Goal: Task Accomplishment & Management: Manage account settings

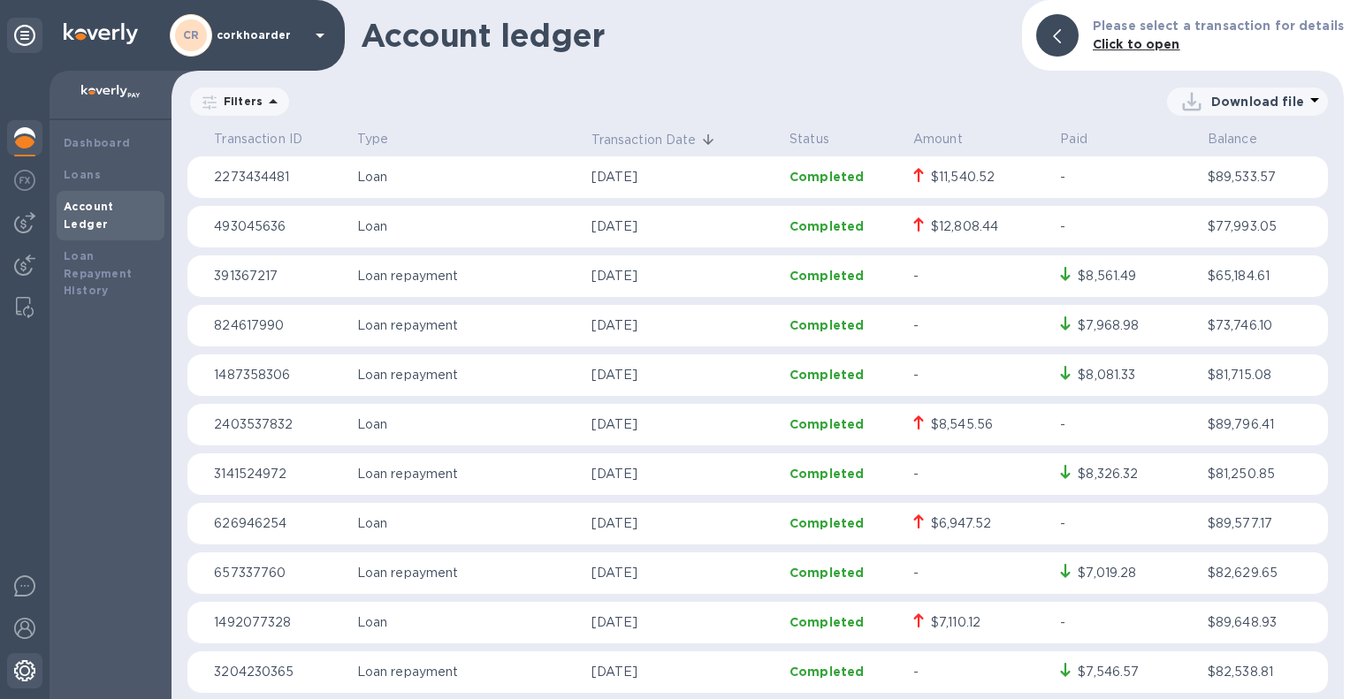
click at [25, 669] on img at bounding box center [24, 670] width 21 height 21
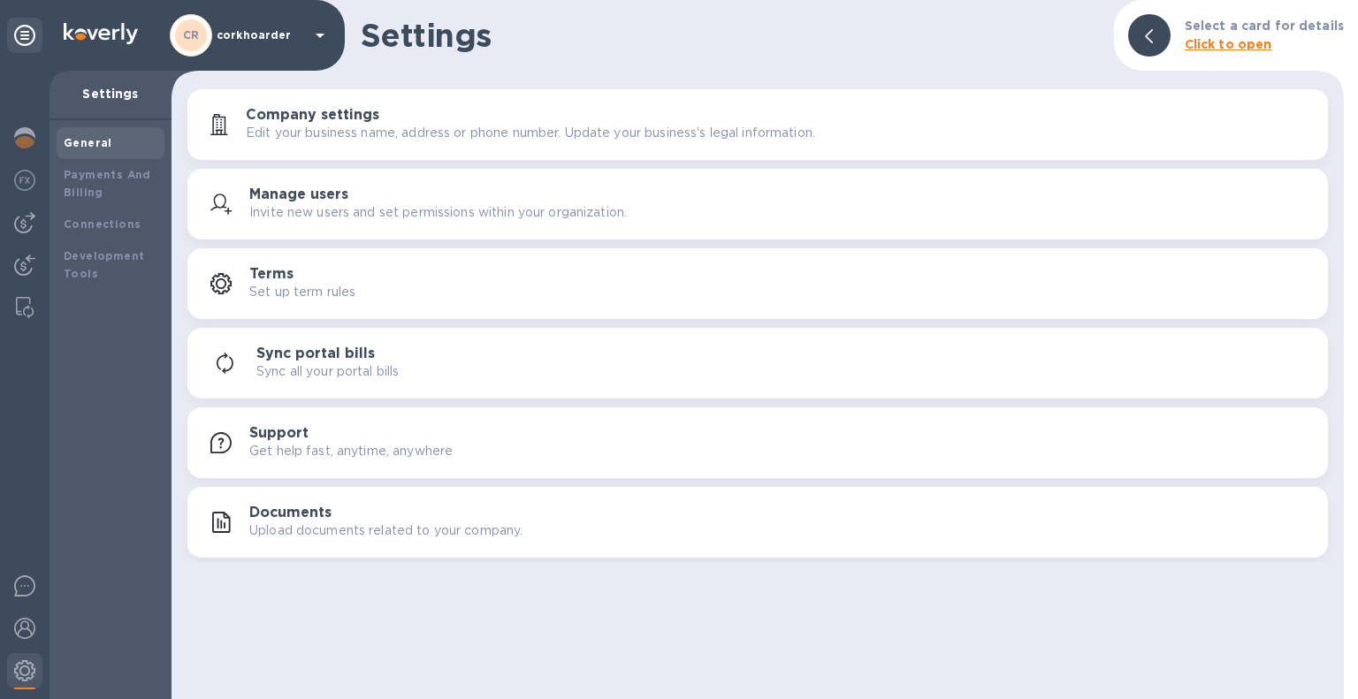
click at [269, 34] on p "corkhoarder" at bounding box center [261, 35] width 88 height 12
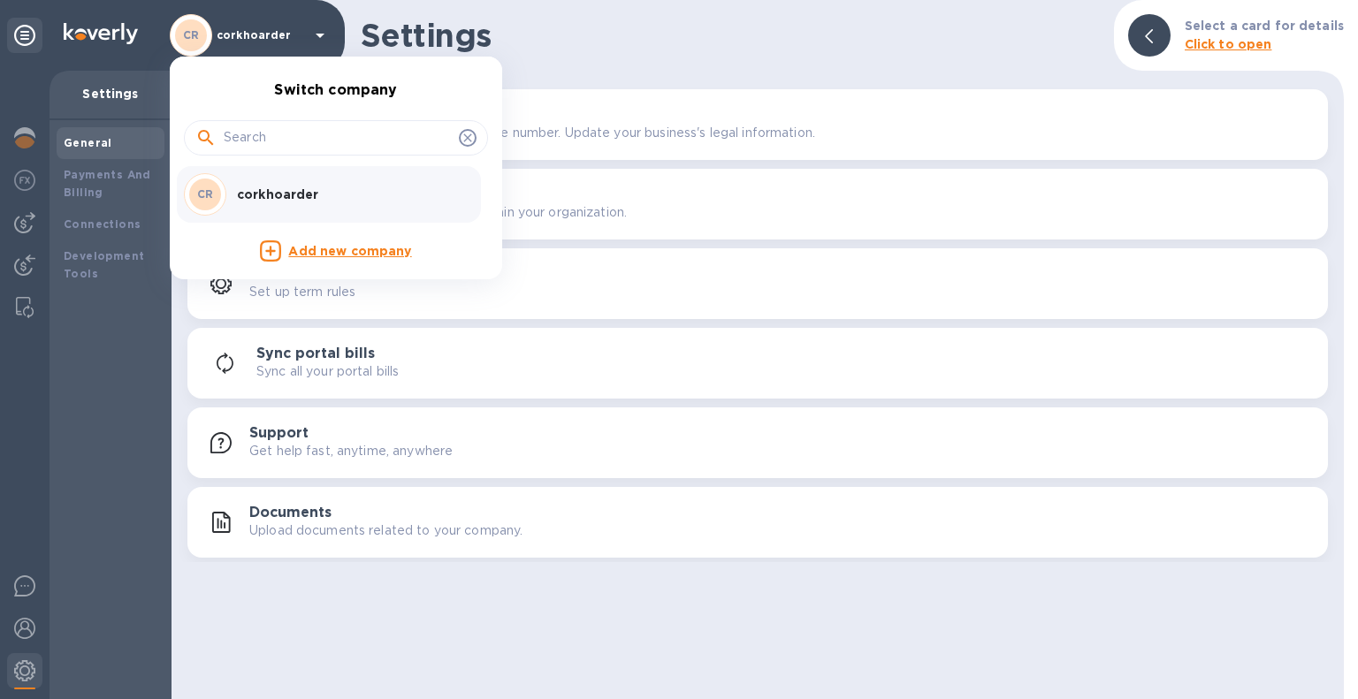
click at [269, 34] on div at bounding box center [679, 349] width 1358 height 699
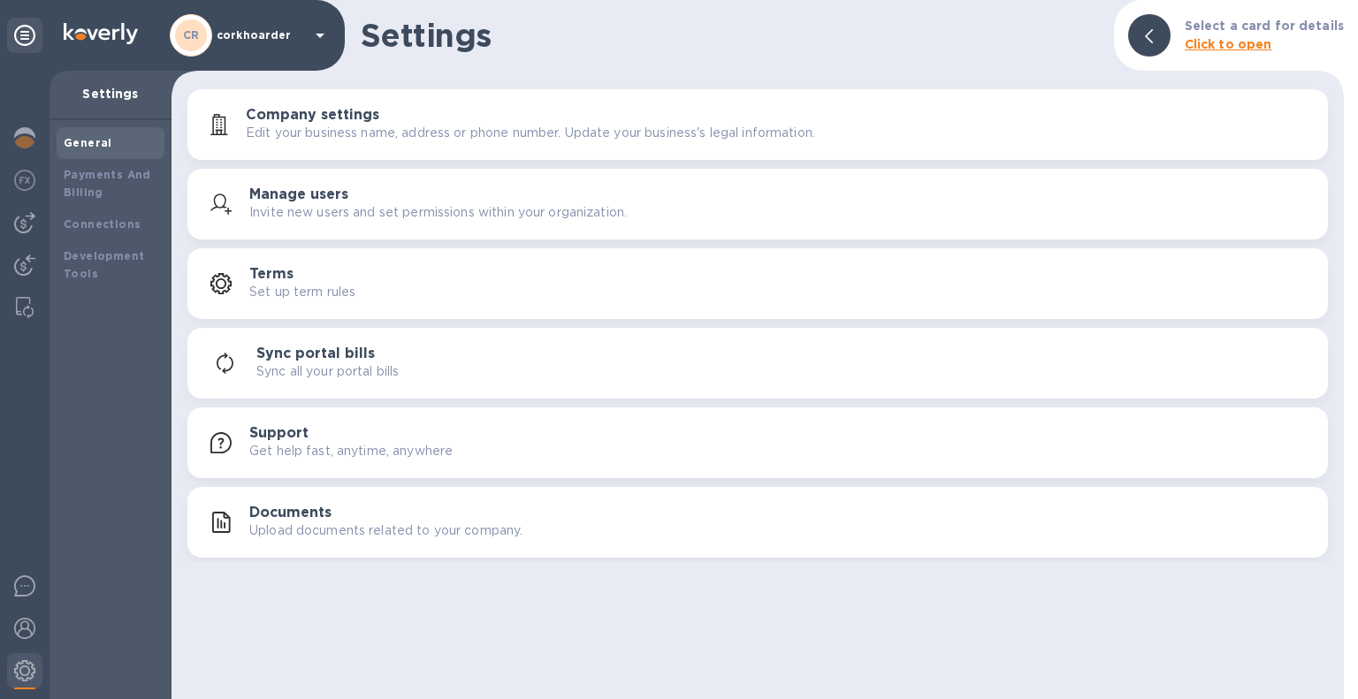
click at [88, 642] on div "General Payments And Billing Connections Development Tools" at bounding box center [111, 409] width 122 height 579
click at [35, 137] on div at bounding box center [24, 139] width 35 height 39
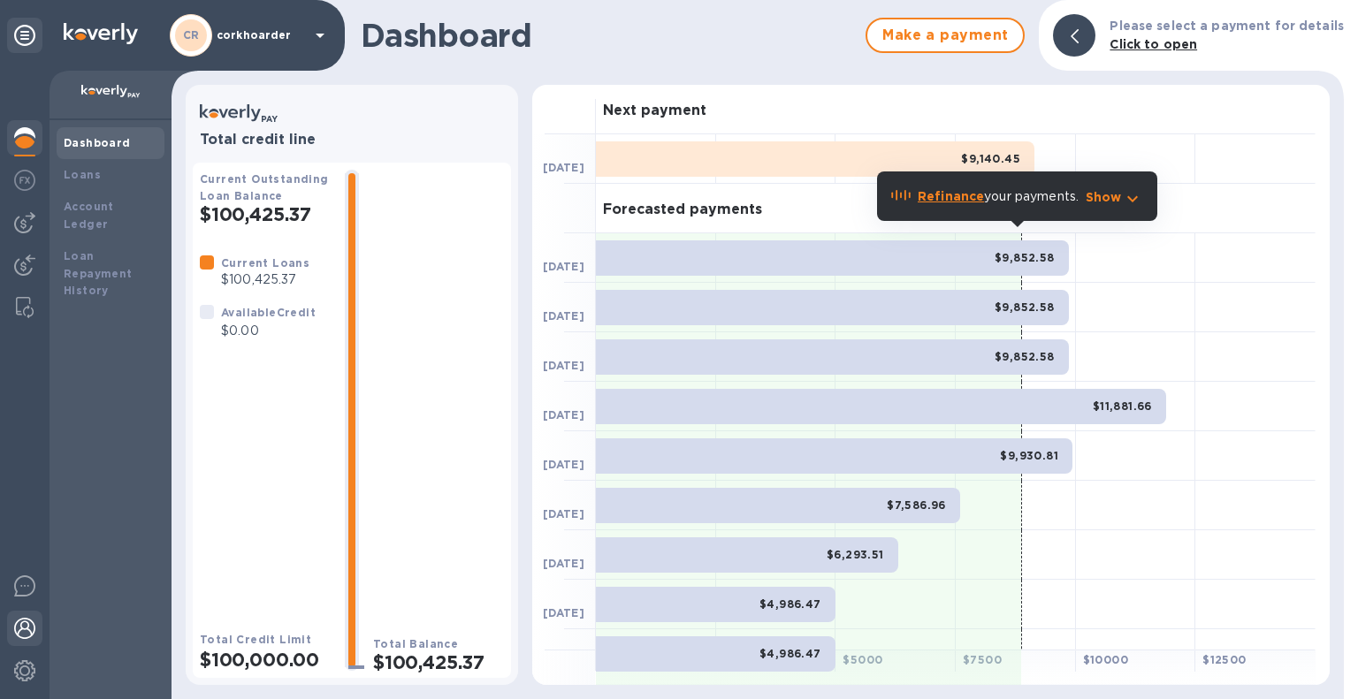
click at [25, 632] on img at bounding box center [24, 628] width 21 height 21
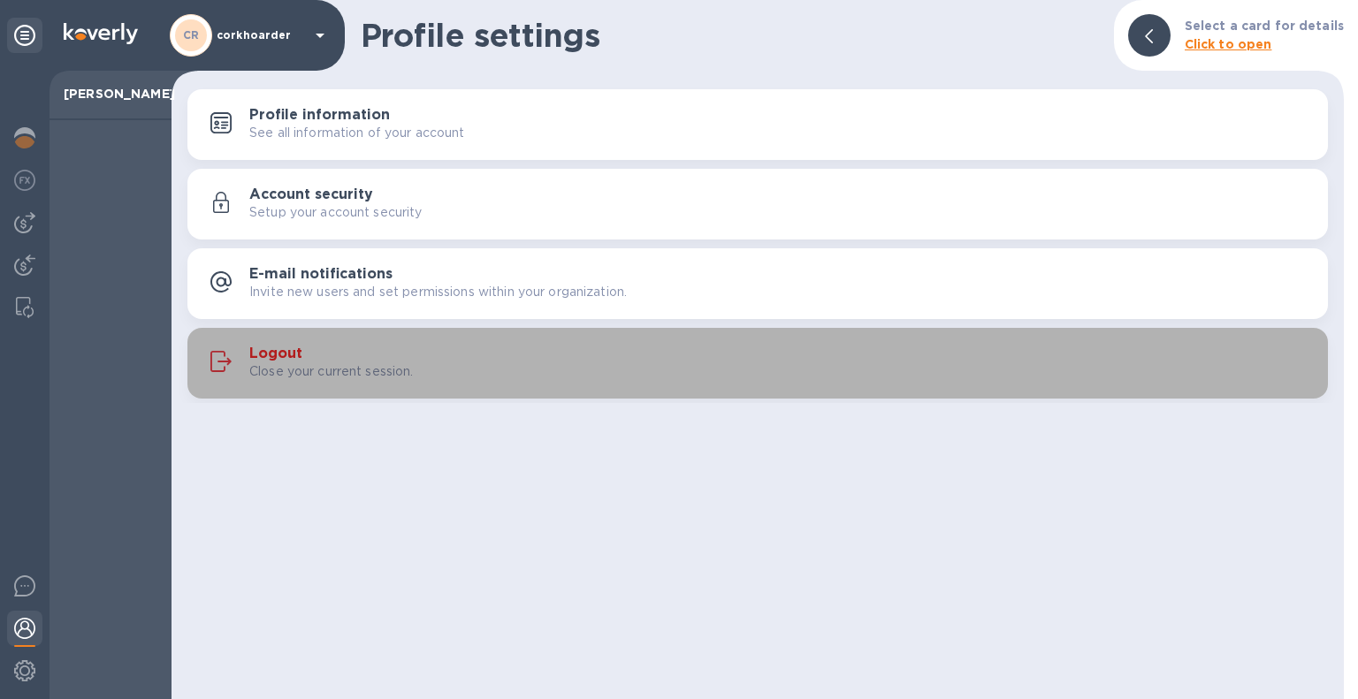
click at [276, 340] on button "Logout Close your current session." at bounding box center [757, 363] width 1140 height 71
